Goal: Information Seeking & Learning: Learn about a topic

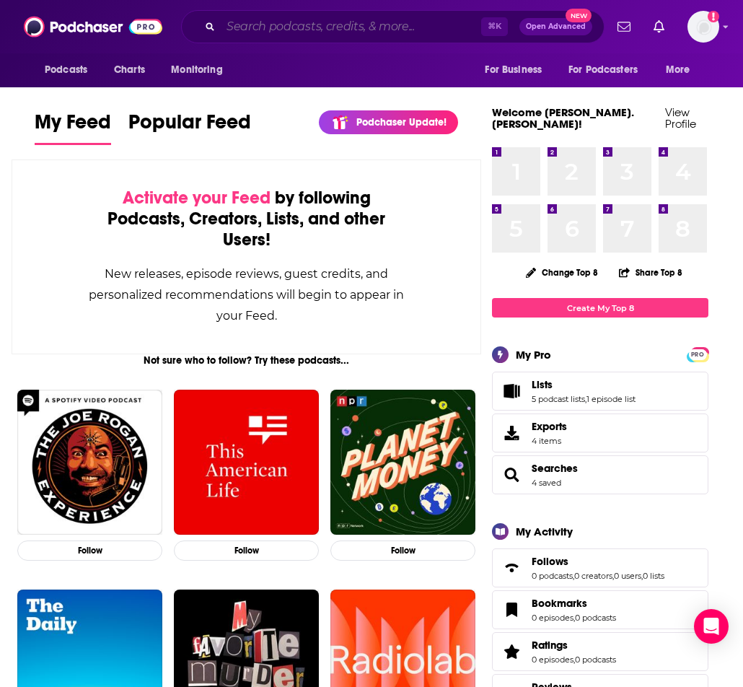
click at [334, 30] on input "Search podcasts, credits, & more..." at bounding box center [351, 26] width 261 height 23
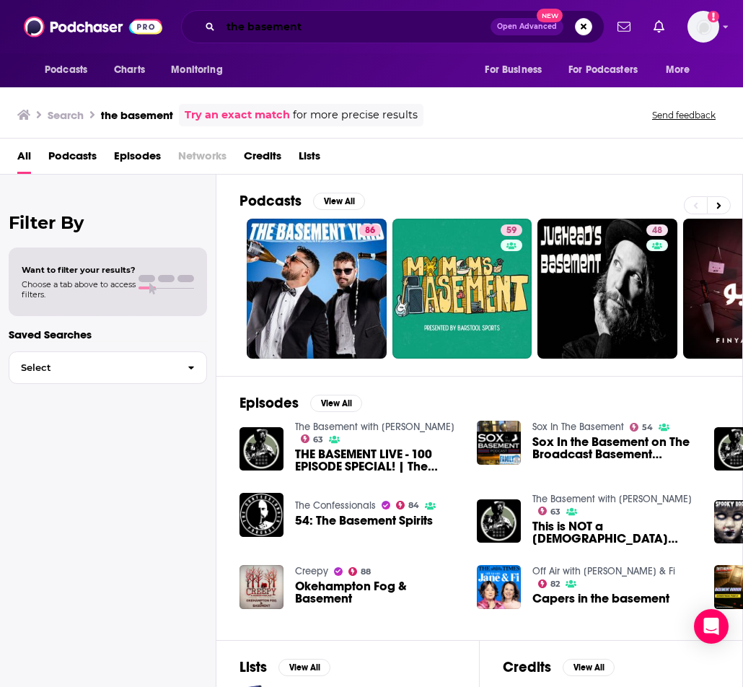
click at [320, 27] on input "the basement" at bounding box center [356, 26] width 270 height 23
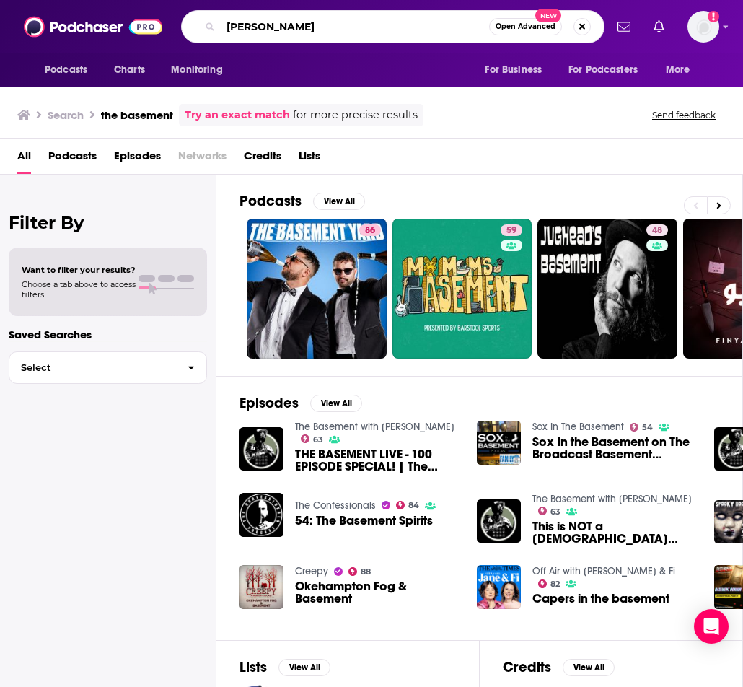
type input "[PERSON_NAME]"
click at [320, 428] on link "The Basement with [PERSON_NAME]" at bounding box center [374, 427] width 159 height 12
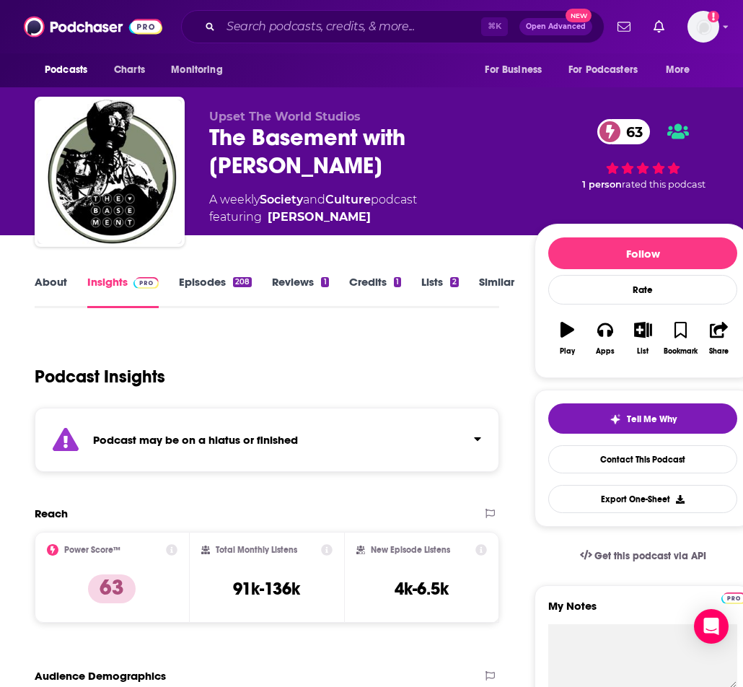
click at [228, 113] on span "Upset The World Studios" at bounding box center [285, 117] width 152 height 14
click at [242, 29] on input "Search podcasts, credits, & more..." at bounding box center [351, 26] width 261 height 23
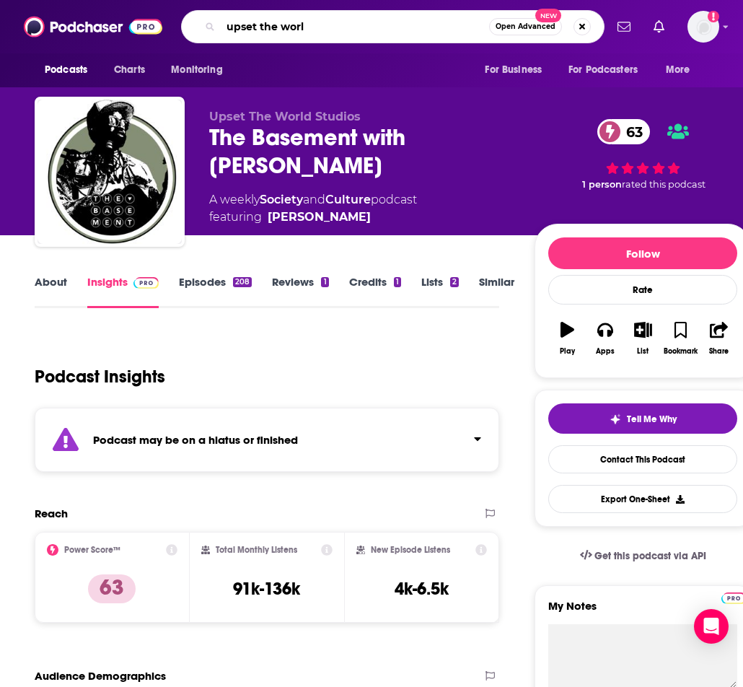
type input "upset the world"
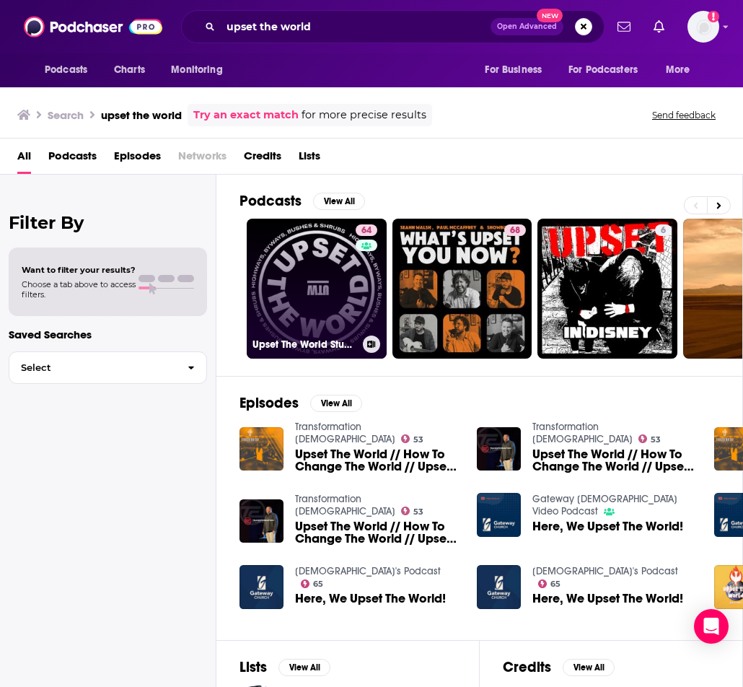
click at [300, 265] on link "64 Upset The World Studios" at bounding box center [317, 289] width 140 height 140
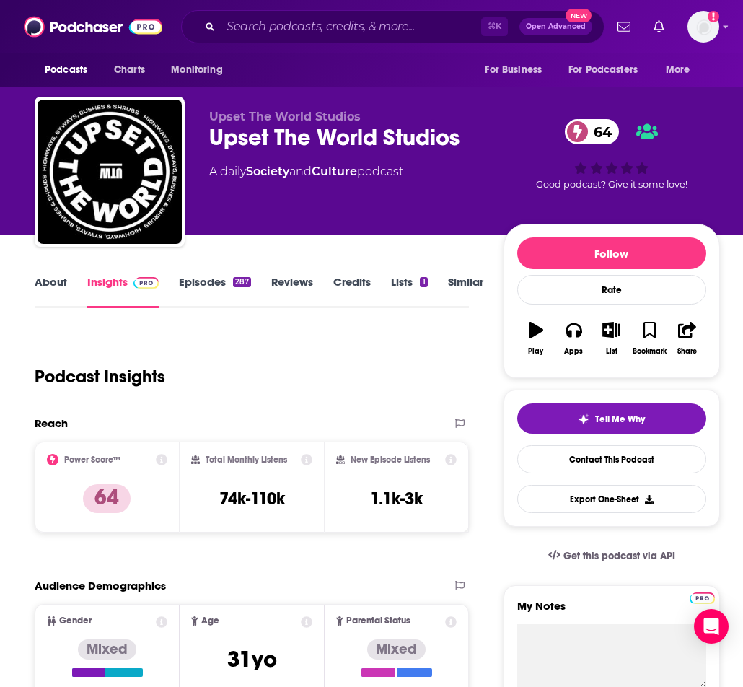
click at [53, 286] on link "About" at bounding box center [51, 291] width 32 height 33
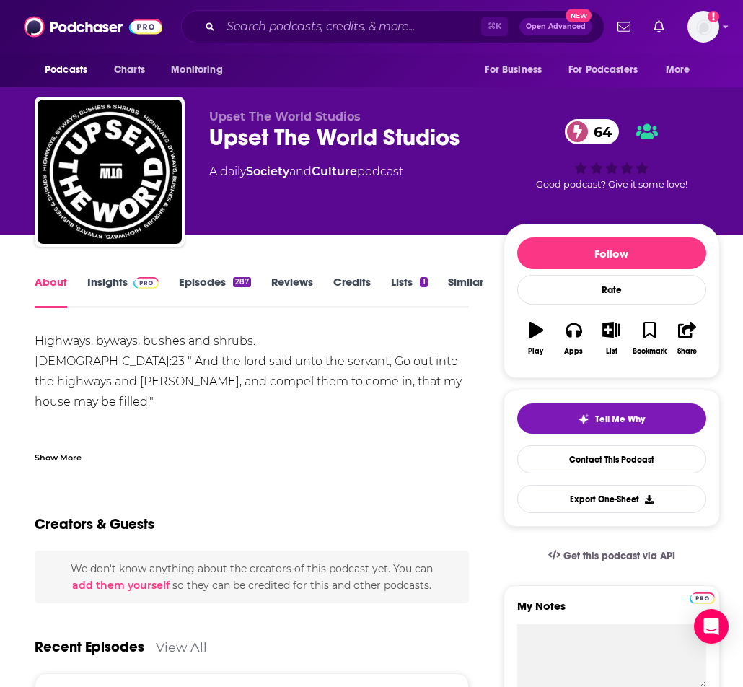
click at [207, 283] on link "Episodes 287" at bounding box center [215, 291] width 72 height 33
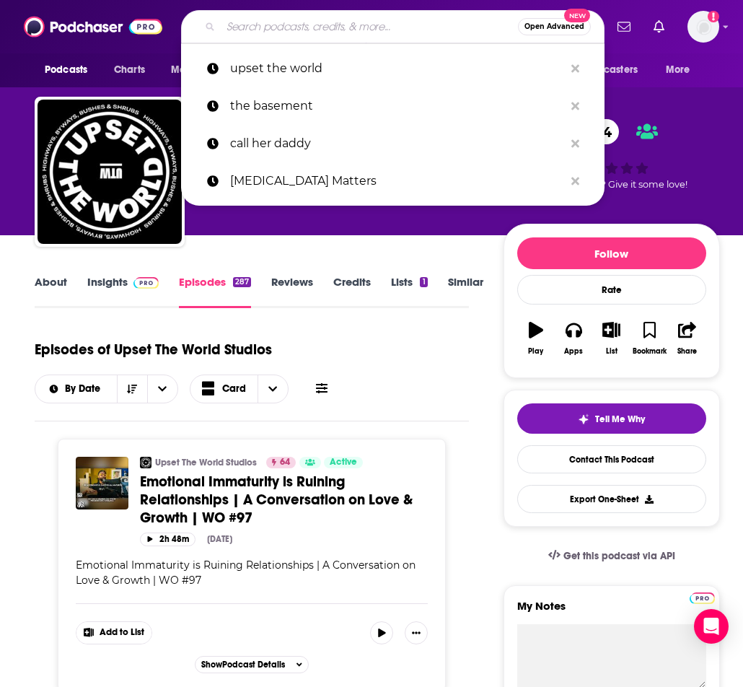
click at [331, 30] on input "Search podcasts, credits, & more..." at bounding box center [369, 26] width 297 height 23
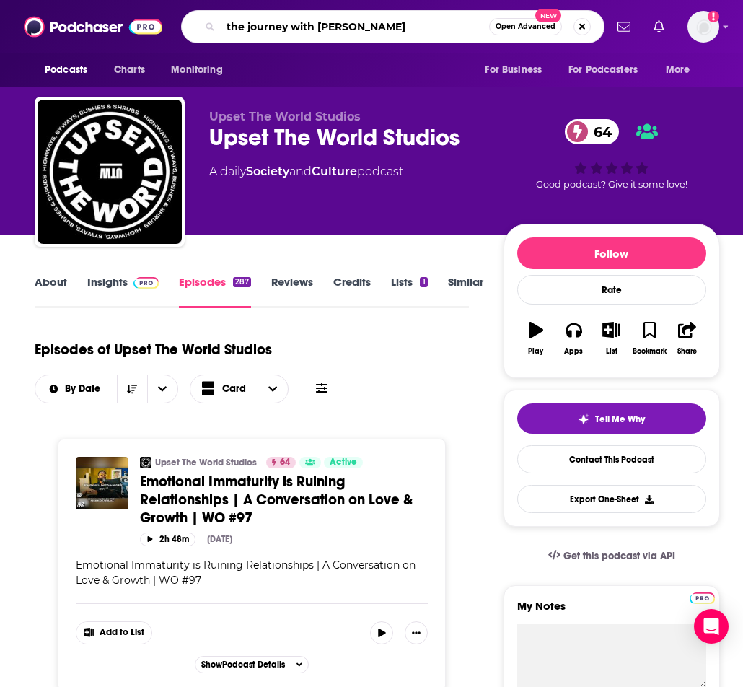
type input "the journey with [PERSON_NAME]"
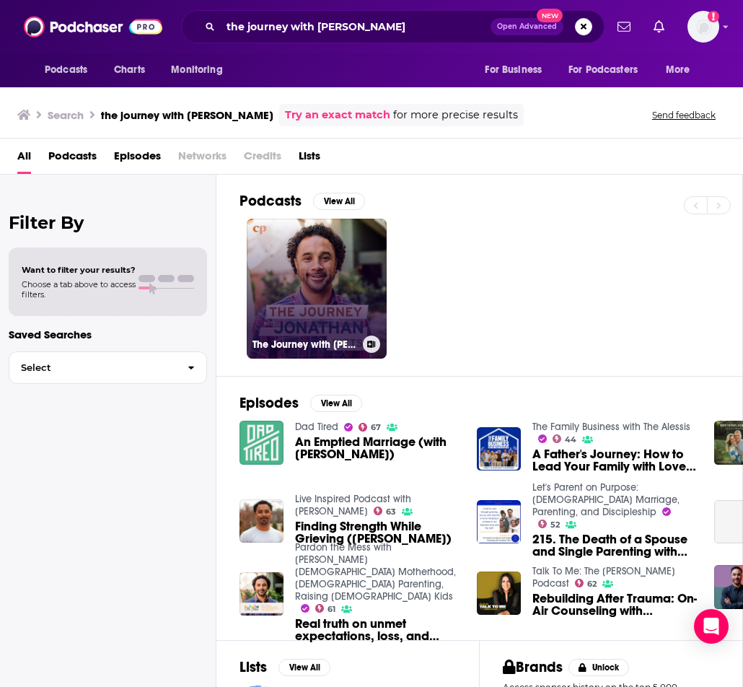
click at [321, 304] on link "The Journey with [PERSON_NAME]" at bounding box center [317, 289] width 140 height 140
